Goal: Task Accomplishment & Management: Complete application form

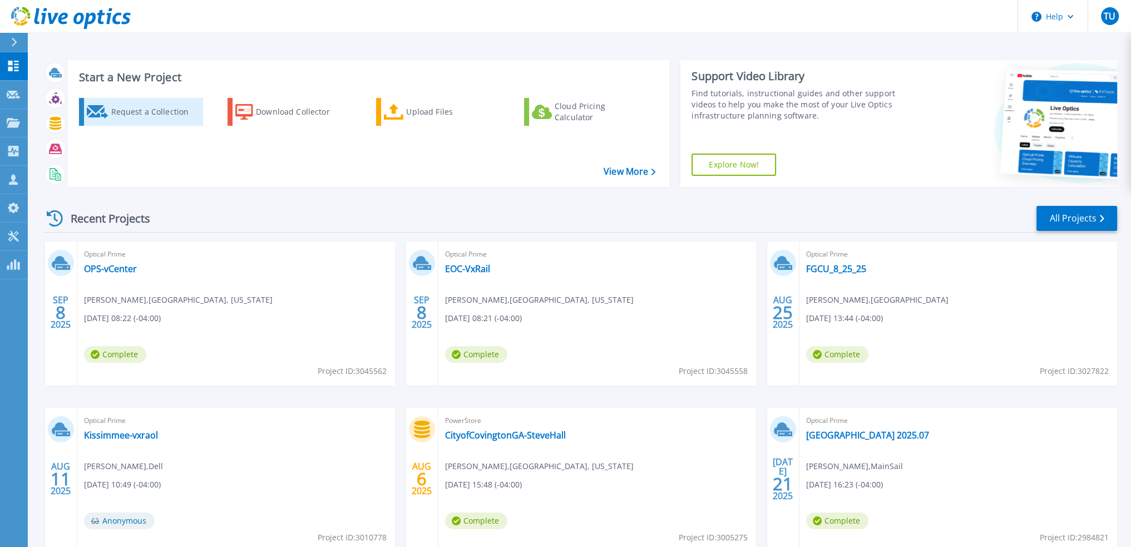
click at [123, 110] on div "Request a Collection" at bounding box center [155, 112] width 89 height 22
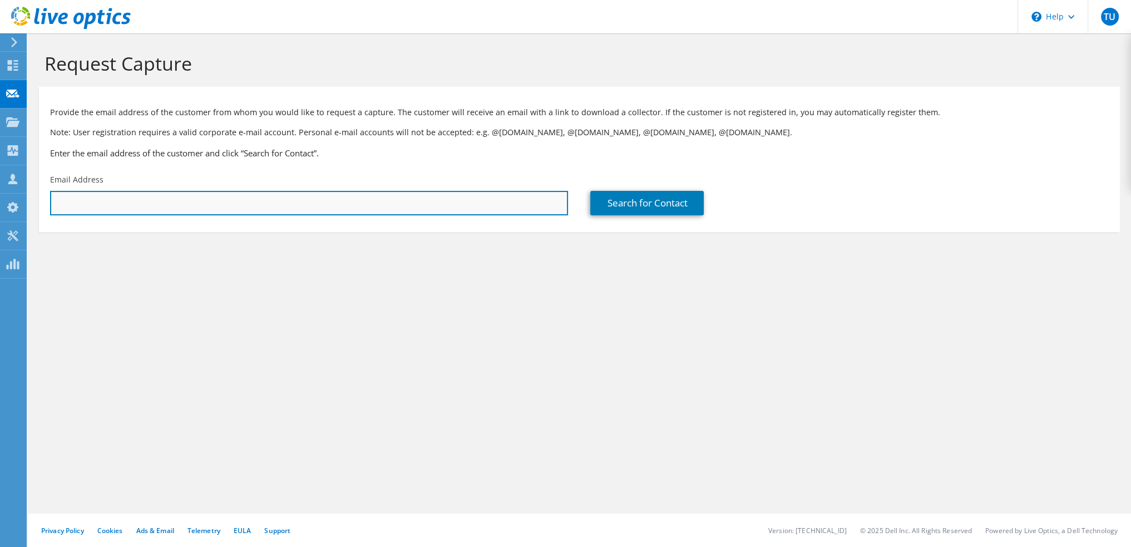
click at [191, 207] on input "text" at bounding box center [309, 203] width 518 height 24
paste input "[EMAIL_ADDRESS][DOMAIN_NAME]"
type input "[EMAIL_ADDRESS][DOMAIN_NAME]"
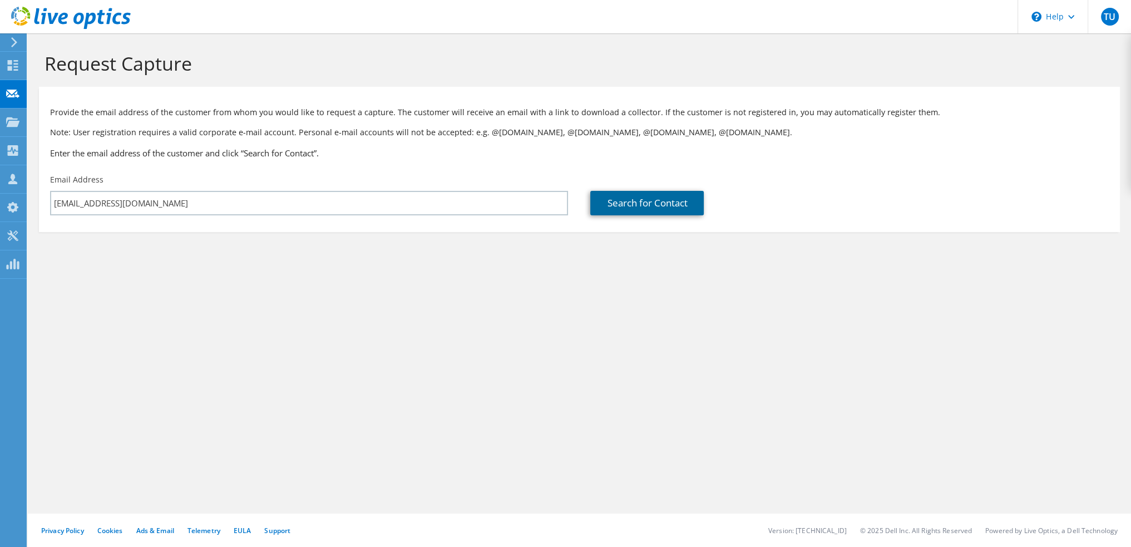
click at [661, 212] on link "Search for Contact" at bounding box center [646, 203] width 113 height 24
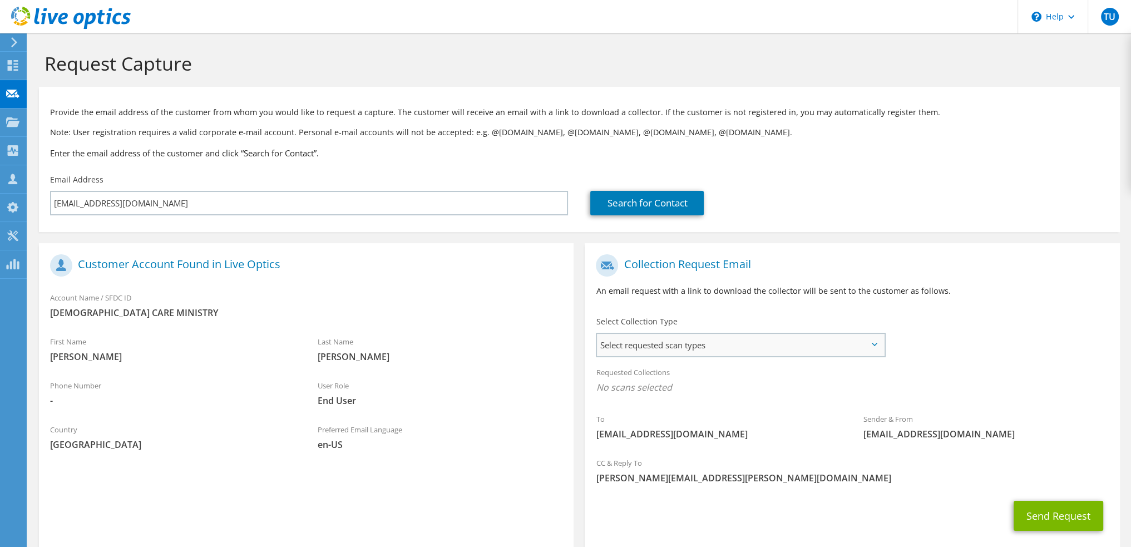
click at [643, 349] on span "Select requested scan types" at bounding box center [740, 345] width 287 height 22
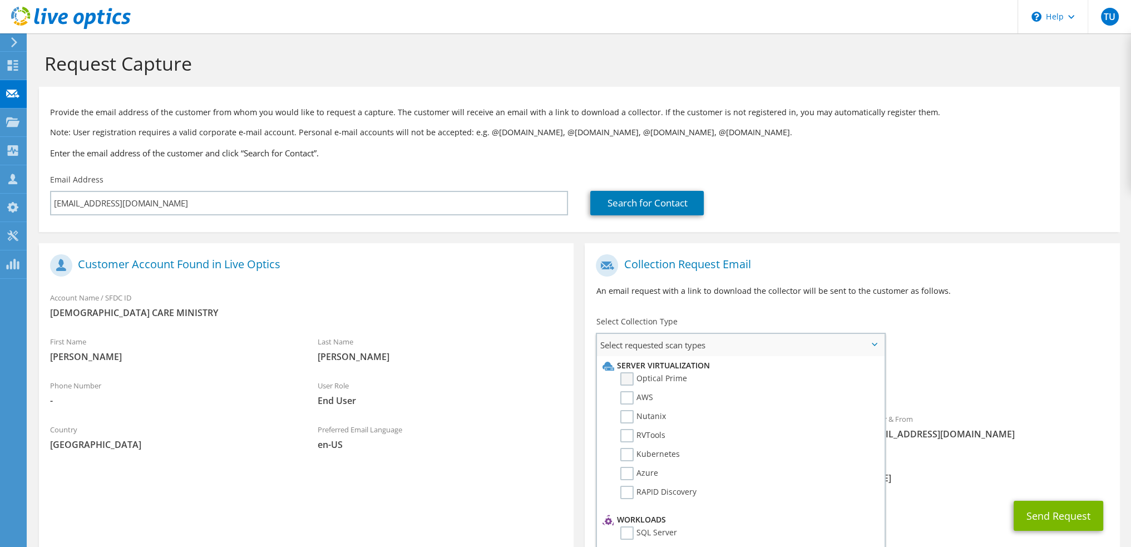
click at [624, 377] on label "Optical Prime" at bounding box center [653, 378] width 67 height 13
click at [0, 0] on input "Optical Prime" at bounding box center [0, 0] width 0 height 0
click at [1026, 211] on div "Search for Contact" at bounding box center [849, 203] width 518 height 24
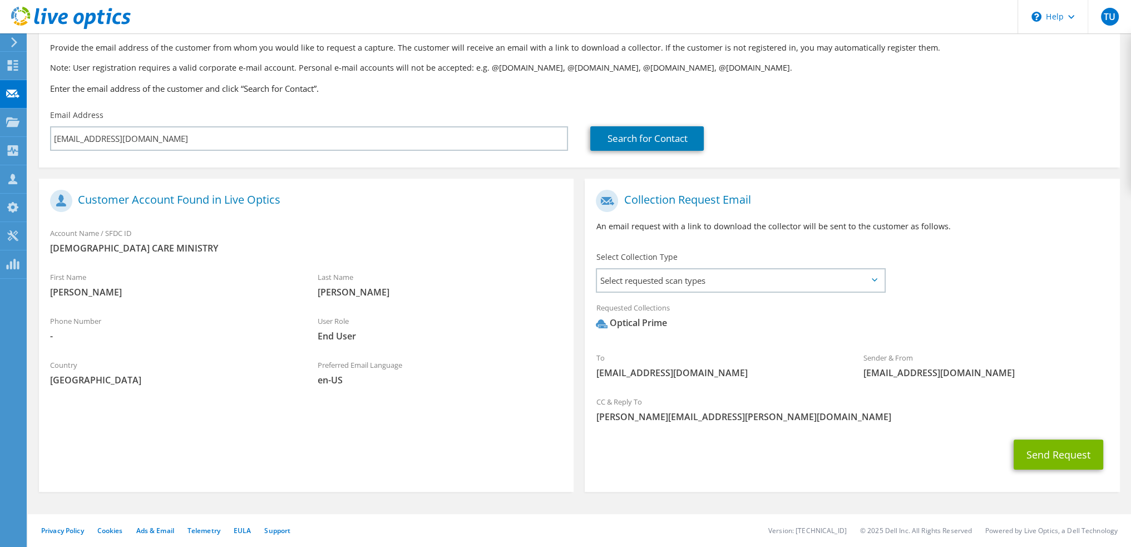
scroll to position [65, 0]
click at [1058, 456] on button "Send Request" at bounding box center [1058, 454] width 90 height 30
